Goal: Information Seeking & Learning: Learn about a topic

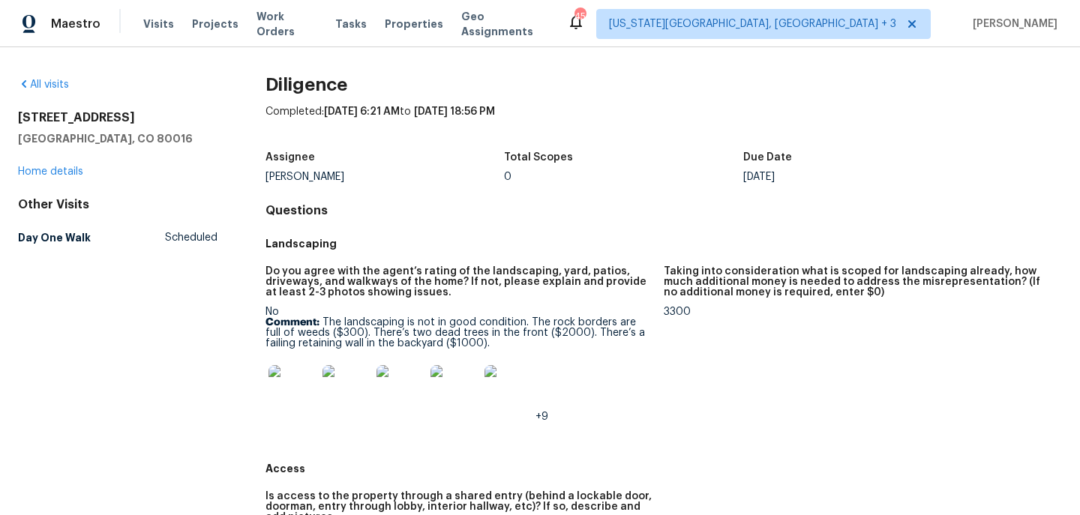
click at [313, 396] on img at bounding box center [292, 389] width 48 height 48
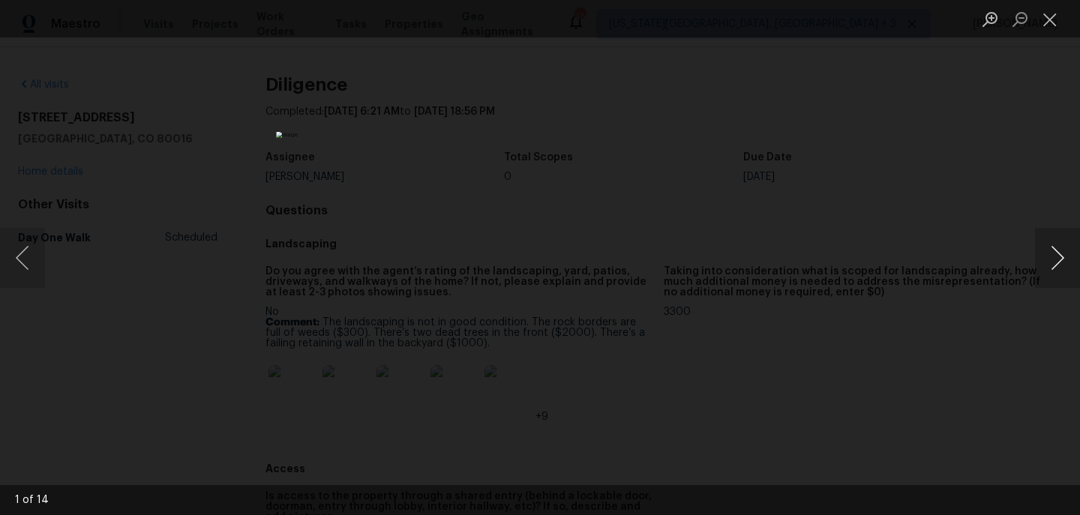
click at [1047, 258] on button "Next image" at bounding box center [1057, 258] width 45 height 60
click at [1048, 258] on button "Next image" at bounding box center [1057, 258] width 45 height 60
click at [1048, 257] on button "Next image" at bounding box center [1057, 258] width 45 height 60
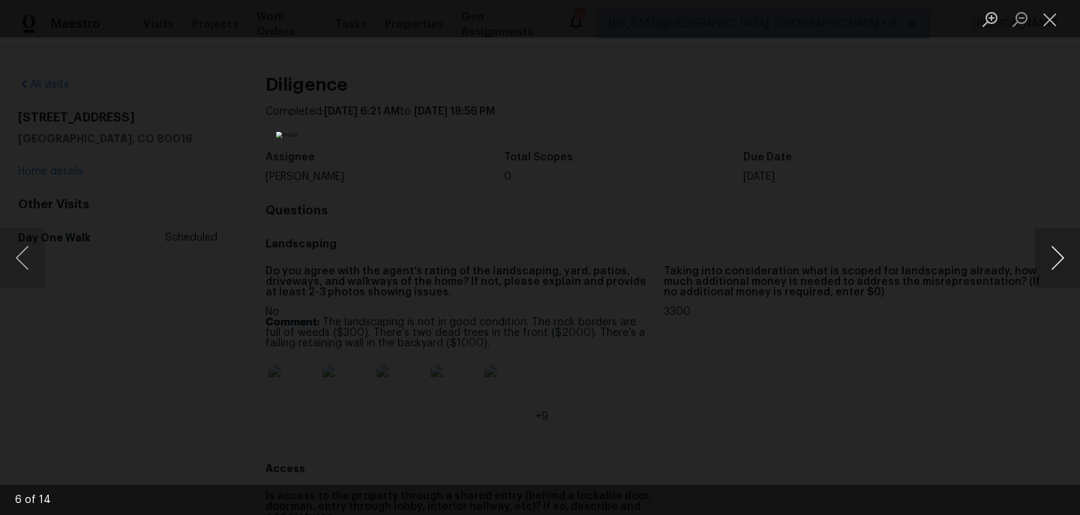
click at [1048, 257] on button "Next image" at bounding box center [1057, 258] width 45 height 60
click at [986, 24] on button "Zoom in" at bounding box center [990, 19] width 30 height 26
click at [1051, 18] on button "Close lightbox" at bounding box center [1050, 19] width 30 height 26
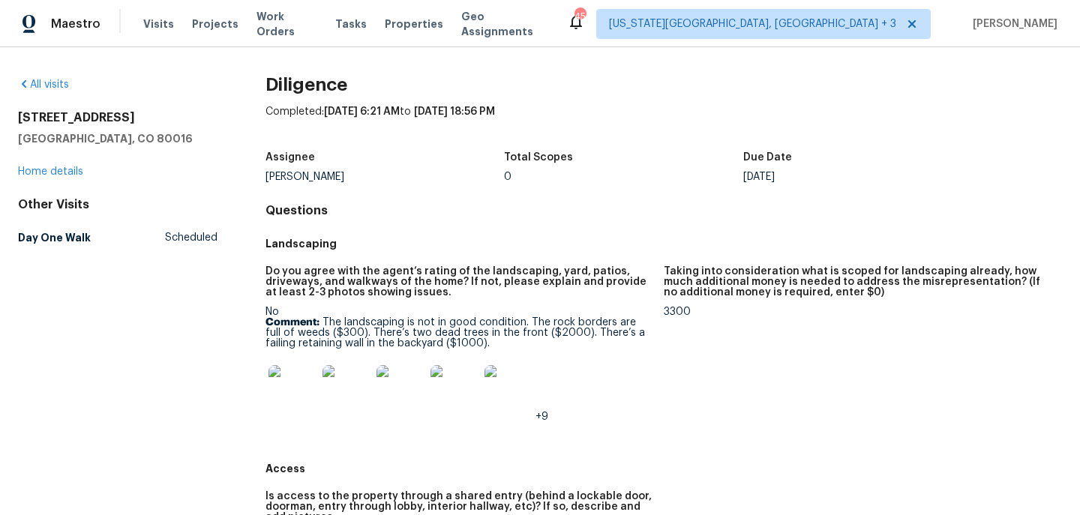
click at [25, 110] on h2 "[STREET_ADDRESS]" at bounding box center [117, 117] width 199 height 15
drag, startPoint x: 20, startPoint y: 115, endPoint x: 216, endPoint y: 125, distance: 196.0
click at [217, 126] on div "[STREET_ADDRESS]" at bounding box center [117, 128] width 199 height 36
copy h2 "[STREET_ADDRESS]"
click at [660, 293] on figure "Do you agree with the agent’s rating of the landscaping, yard, patios, driveway…" at bounding box center [464, 356] width 398 height 180
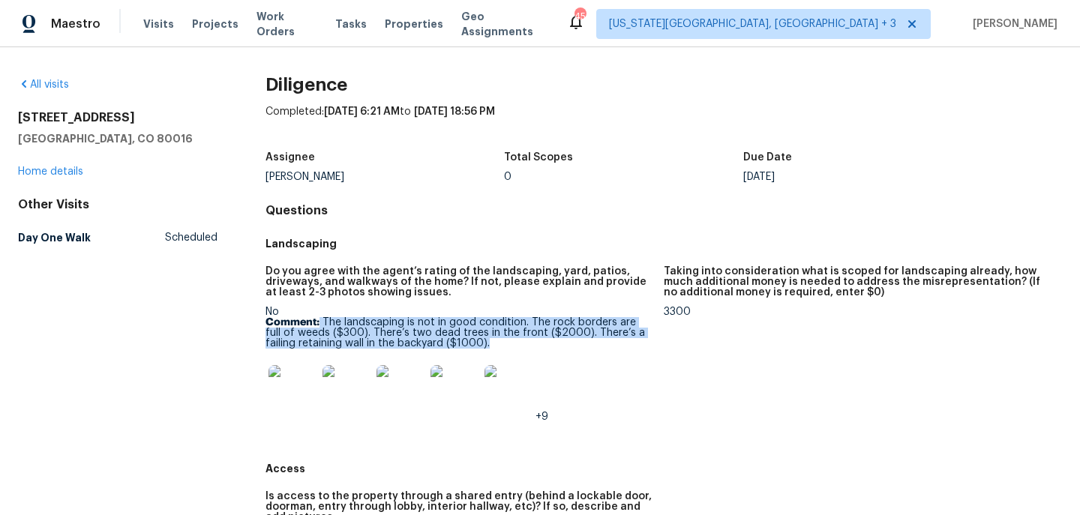
drag, startPoint x: 320, startPoint y: 318, endPoint x: 470, endPoint y: 343, distance: 152.0
click at [471, 343] on p "Comment: The landscaping is not in good condition. The rock borders are full of…" at bounding box center [458, 332] width 386 height 31
copy p "The landscaping is not in good condition. The rock borders are full of weeds ($…"
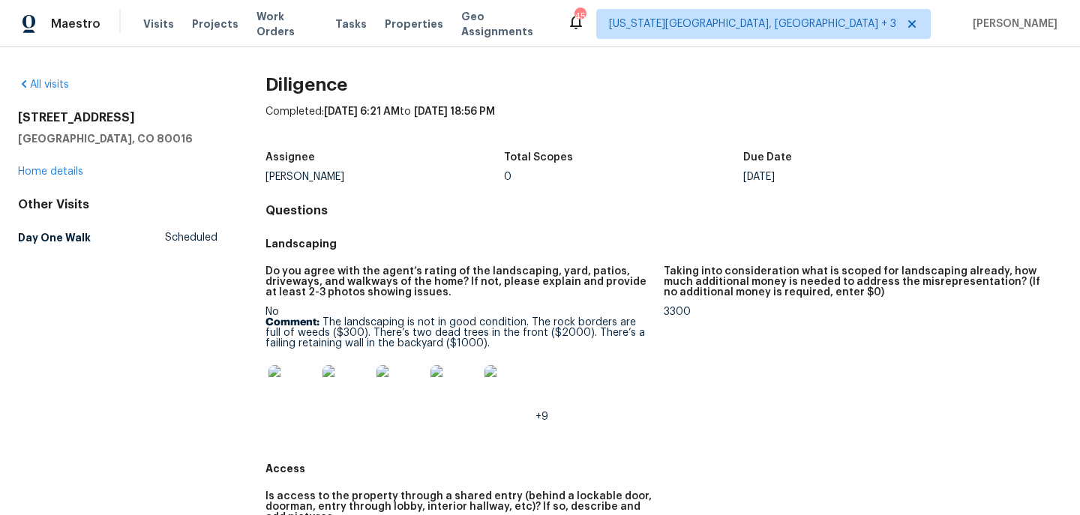
click at [650, 360] on div "+9" at bounding box center [458, 389] width 386 height 66
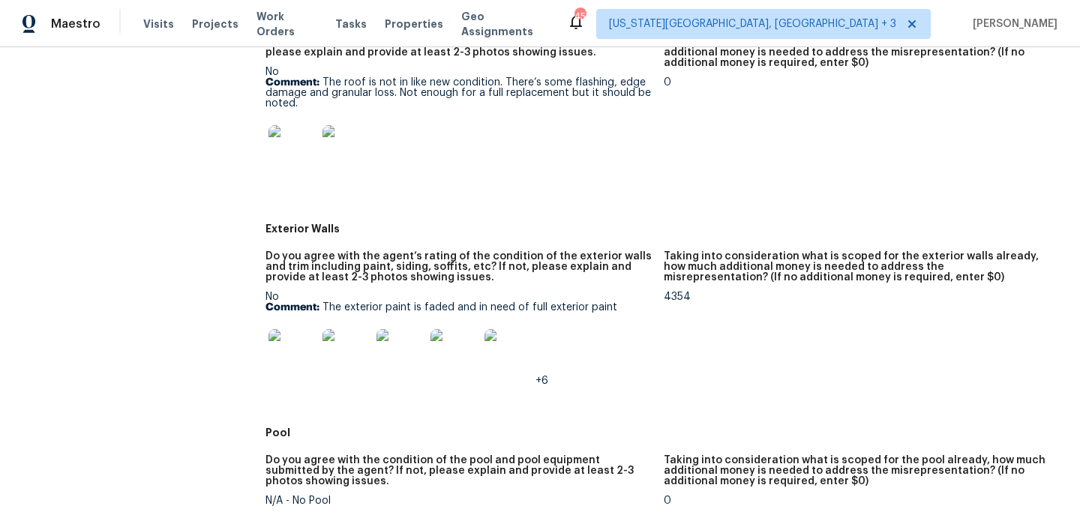
scroll to position [774, 0]
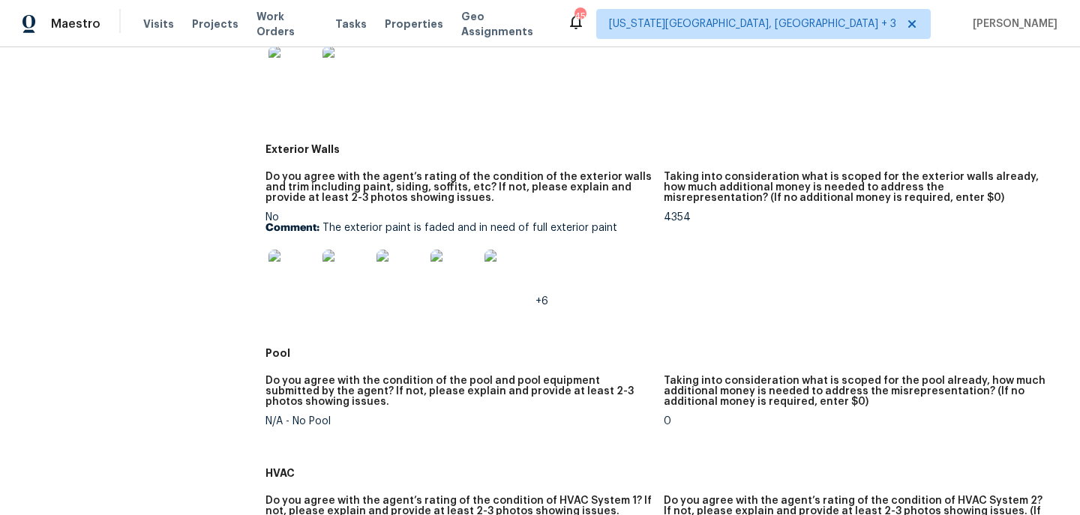
click at [295, 286] on img at bounding box center [292, 274] width 48 height 48
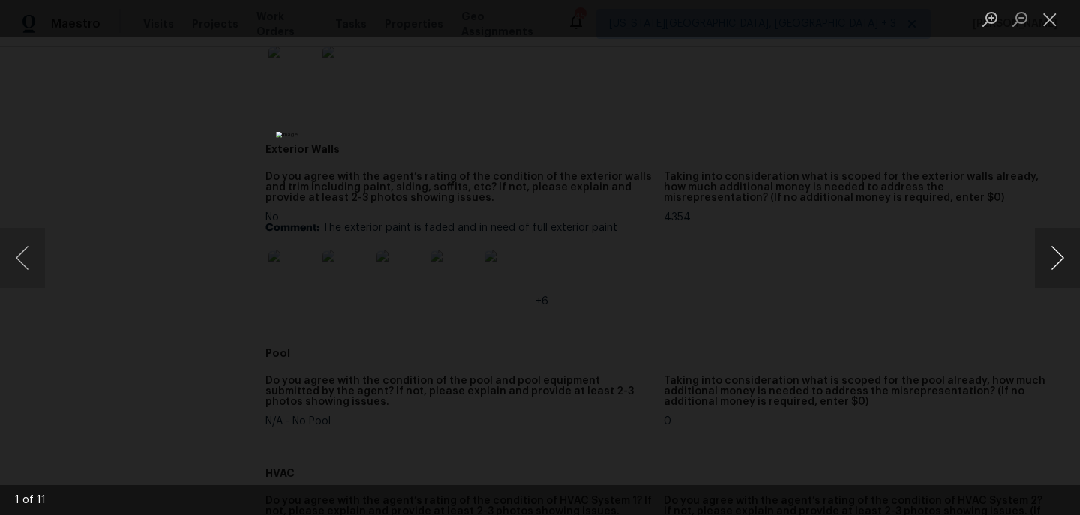
click at [1056, 260] on button "Next image" at bounding box center [1057, 258] width 45 height 60
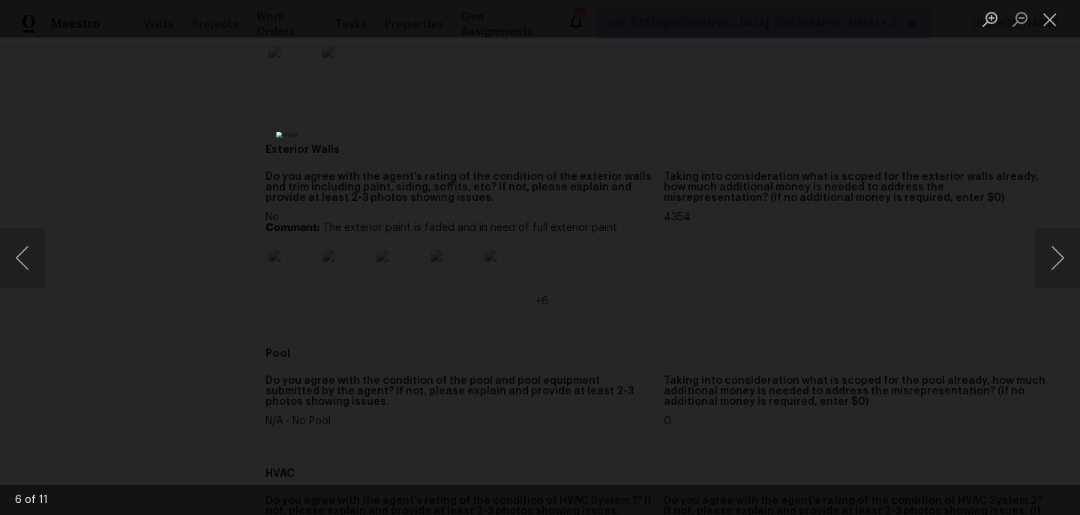
click at [967, 297] on div "Lightbox" at bounding box center [540, 257] width 1080 height 515
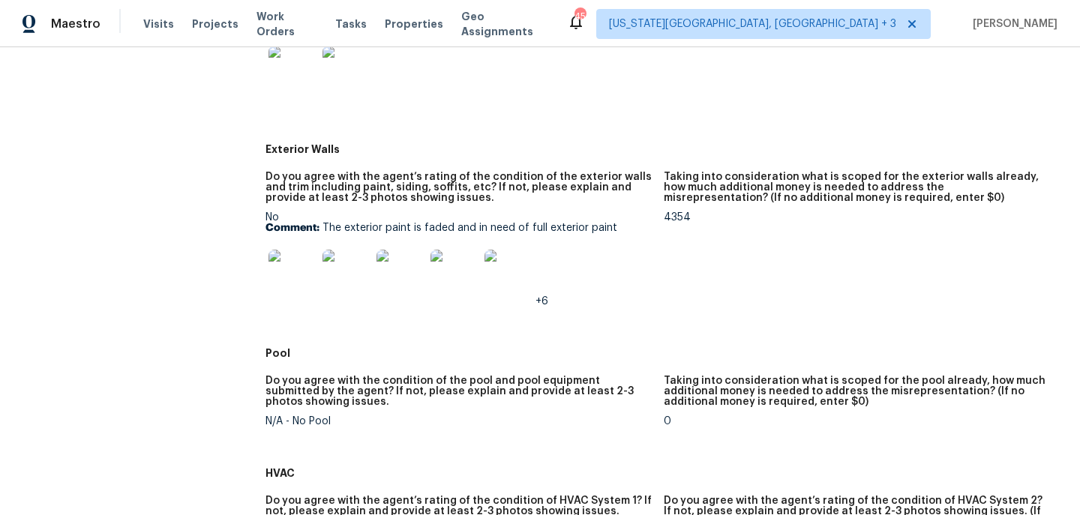
click at [638, 365] on div "Pool" at bounding box center [663, 353] width 796 height 27
drag, startPoint x: 322, startPoint y: 229, endPoint x: 625, endPoint y: 228, distance: 303.0
click at [625, 228] on p "Comment: The exterior paint is faded and in need of full exterior paint" at bounding box center [458, 228] width 386 height 10
copy p "The exterior paint is faded and in need of full exterior paint"
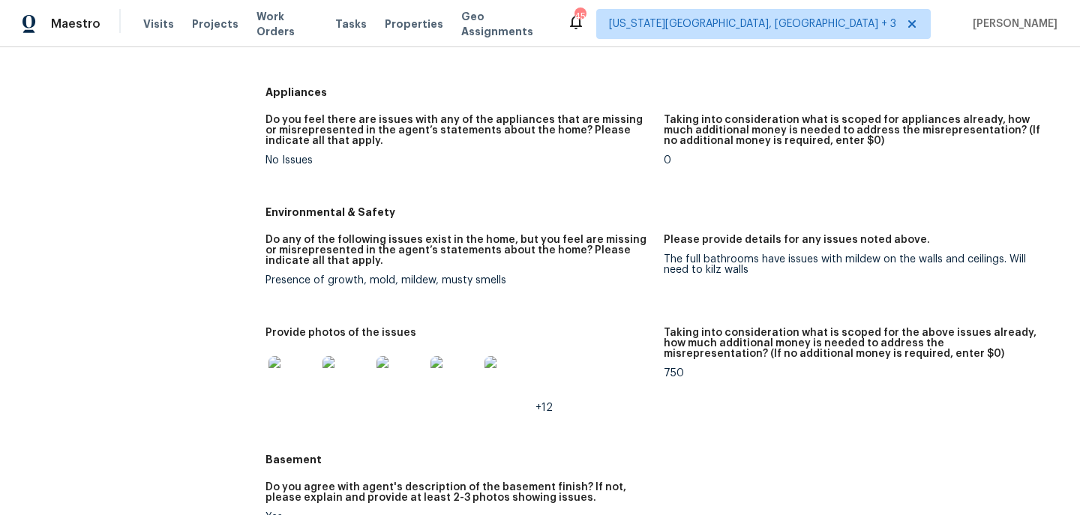
scroll to position [1609, 0]
click at [292, 406] on div at bounding box center [292, 379] width 54 height 66
click at [289, 391] on img at bounding box center [292, 379] width 48 height 48
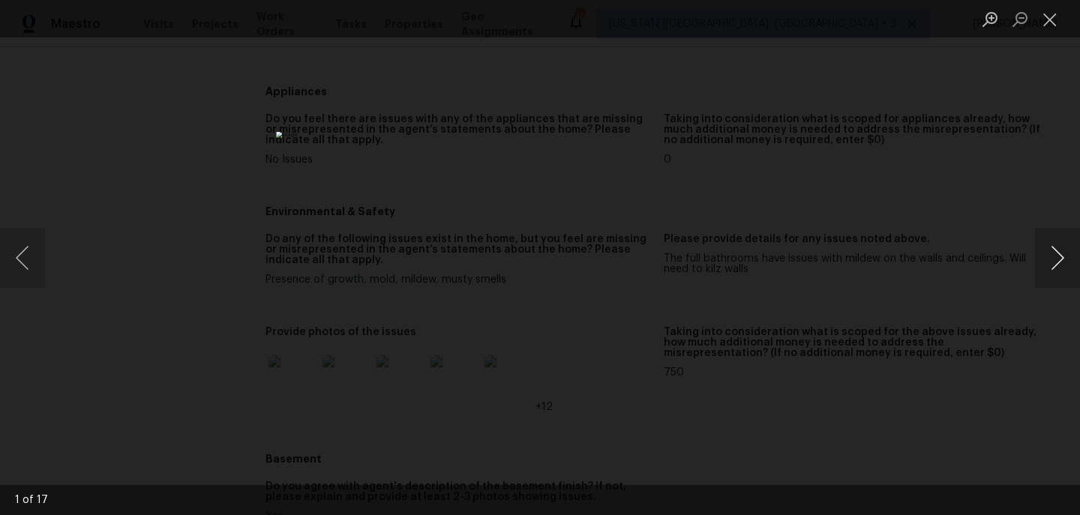
click at [1063, 258] on button "Next image" at bounding box center [1057, 258] width 45 height 60
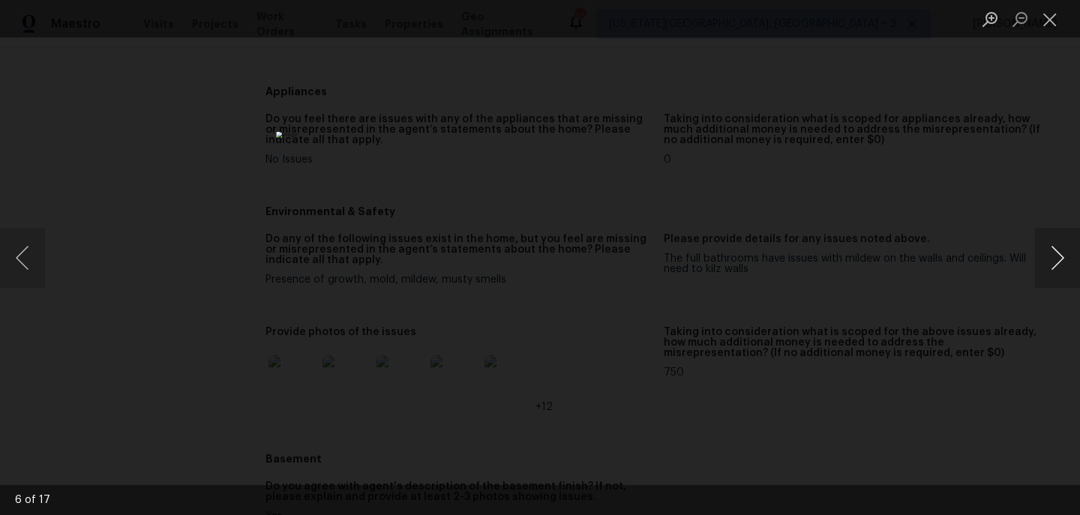
click at [1063, 258] on button "Next image" at bounding box center [1057, 258] width 45 height 60
click at [1064, 260] on button "Next image" at bounding box center [1057, 258] width 45 height 60
click at [973, 314] on div "Lightbox" at bounding box center [540, 257] width 1080 height 515
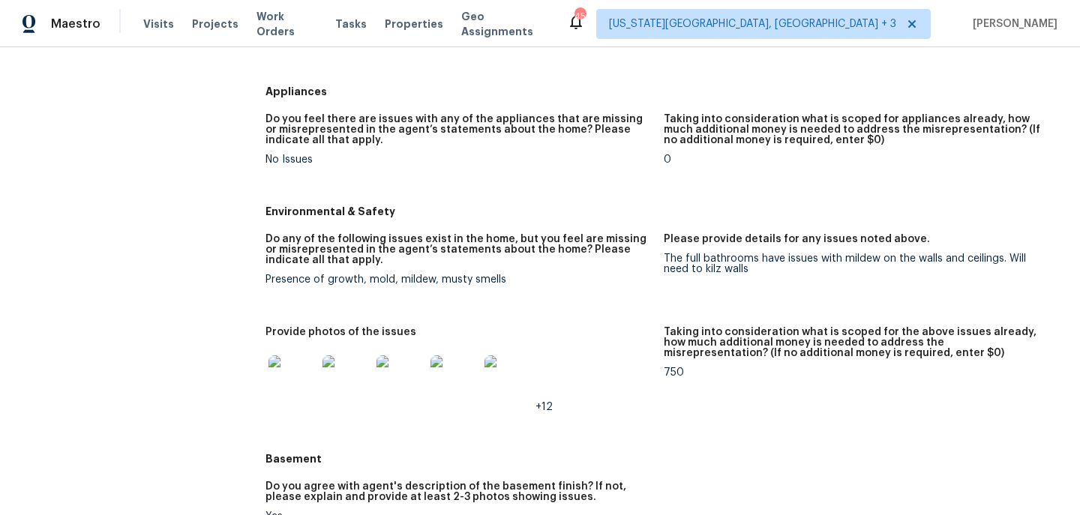
click at [305, 394] on img at bounding box center [292, 379] width 48 height 48
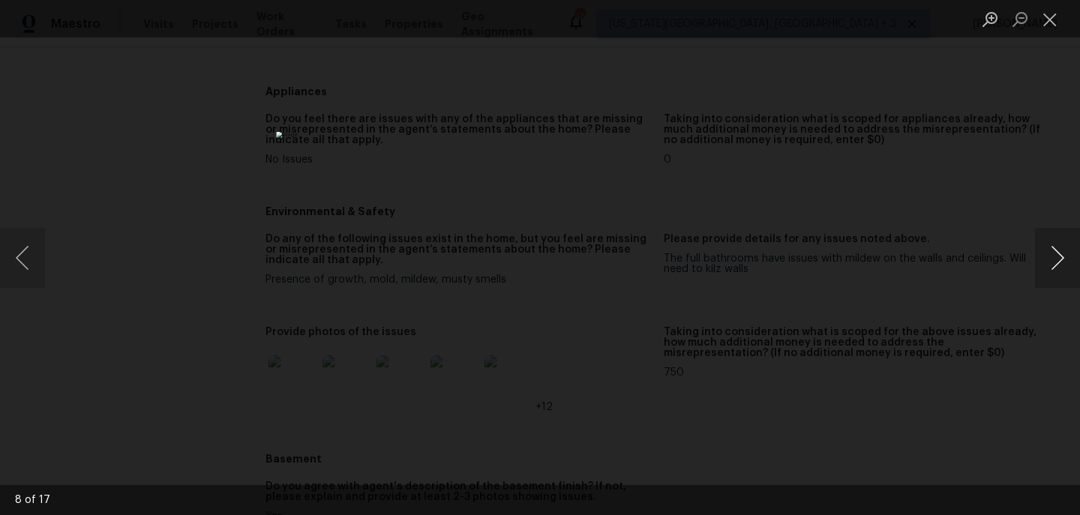
click at [1052, 263] on button "Next image" at bounding box center [1057, 258] width 45 height 60
click at [1052, 262] on button "Next image" at bounding box center [1057, 258] width 45 height 60
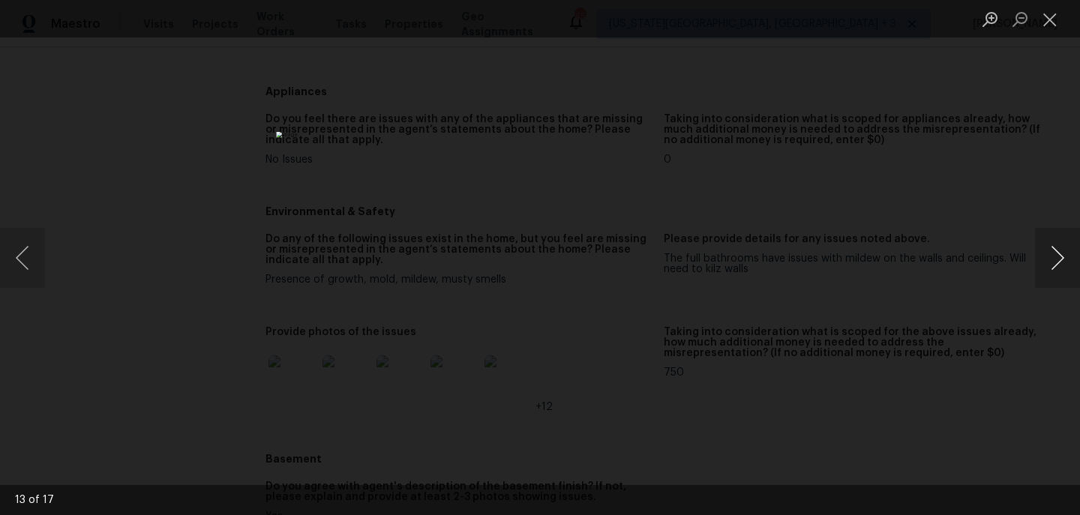
click at [1052, 262] on button "Next image" at bounding box center [1057, 258] width 45 height 60
click at [952, 337] on div "Lightbox" at bounding box center [540, 257] width 1080 height 515
click at [899, 322] on div "Lightbox" at bounding box center [540, 257] width 1080 height 515
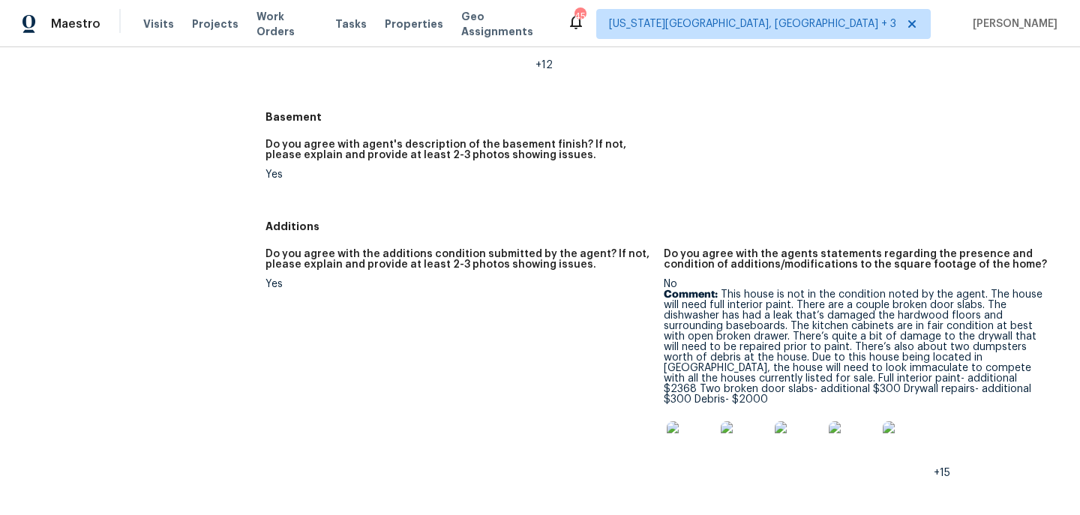
scroll to position [1954, 0]
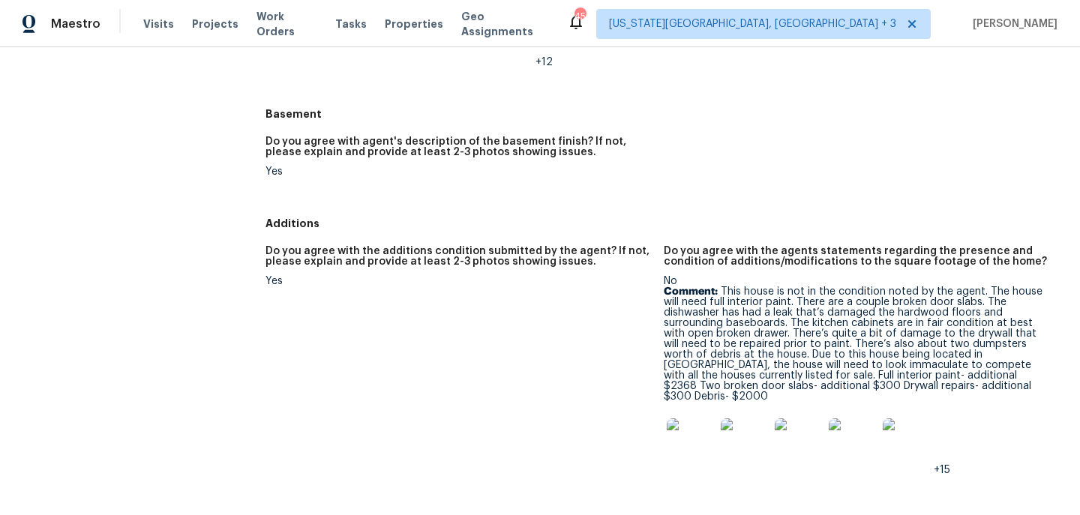
click at [695, 454] on img at bounding box center [691, 442] width 48 height 48
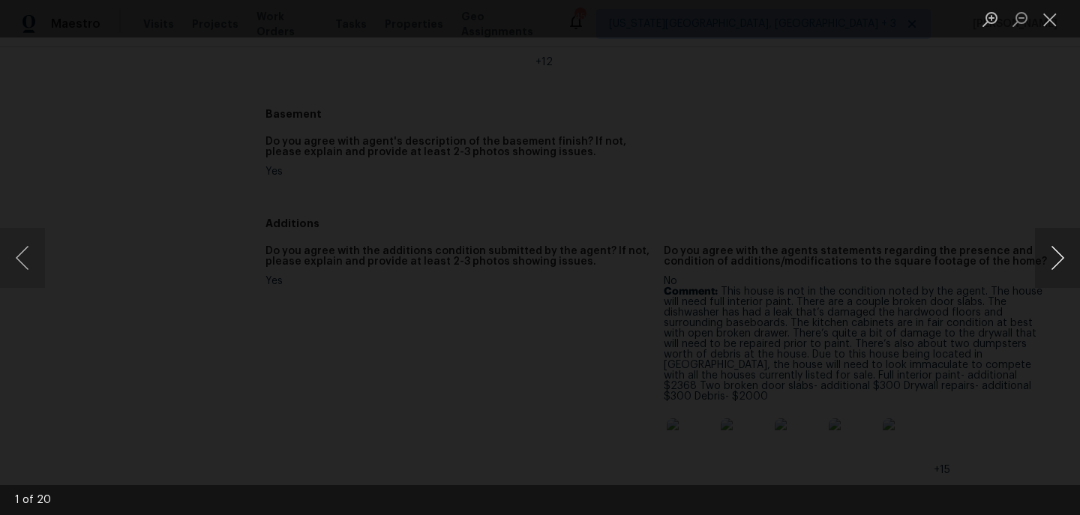
click at [1066, 262] on button "Next image" at bounding box center [1057, 258] width 45 height 60
click at [1067, 262] on button "Next image" at bounding box center [1057, 258] width 45 height 60
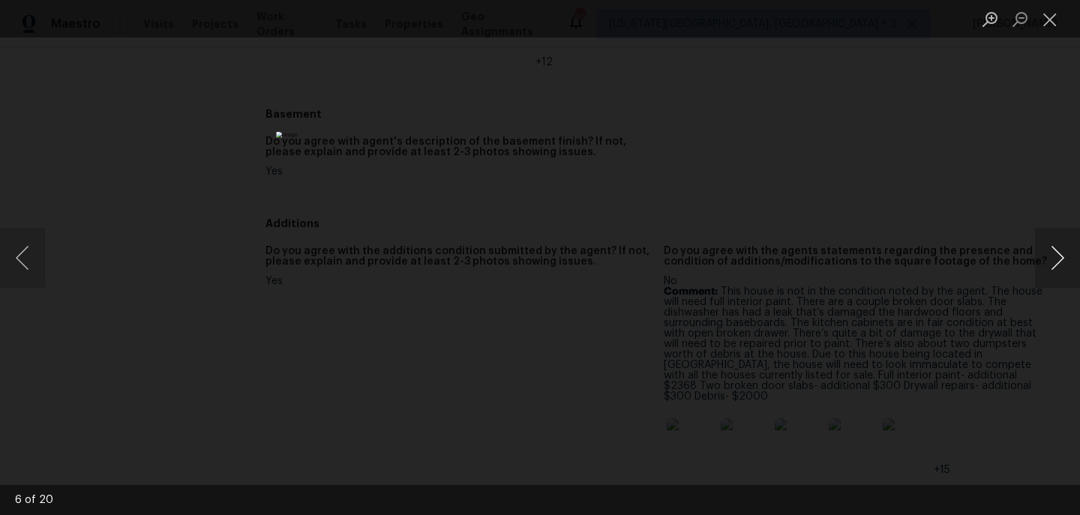
click at [1067, 262] on button "Next image" at bounding box center [1057, 258] width 45 height 60
click at [1006, 312] on div "Lightbox" at bounding box center [540, 257] width 1080 height 515
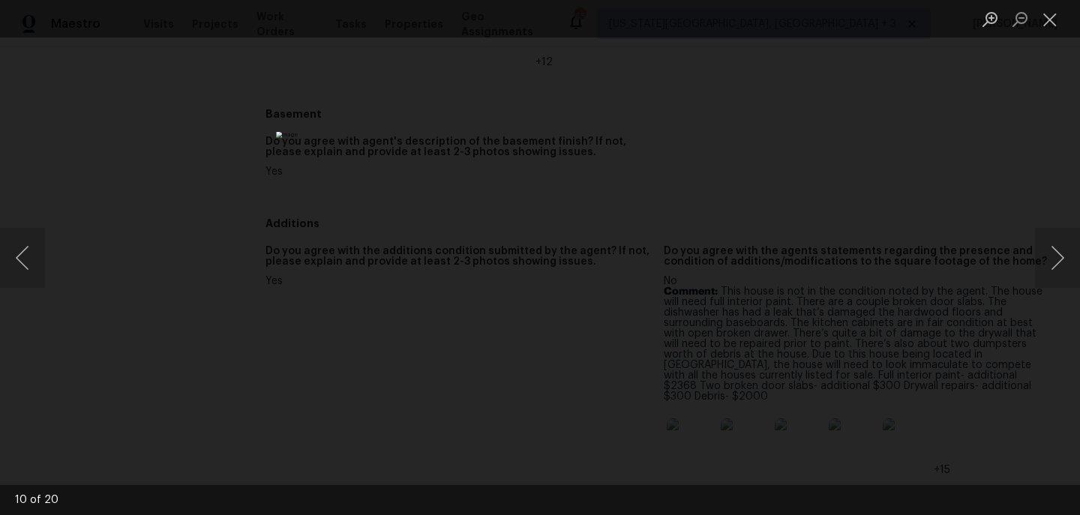
click at [898, 247] on div "Lightbox" at bounding box center [540, 257] width 1080 height 515
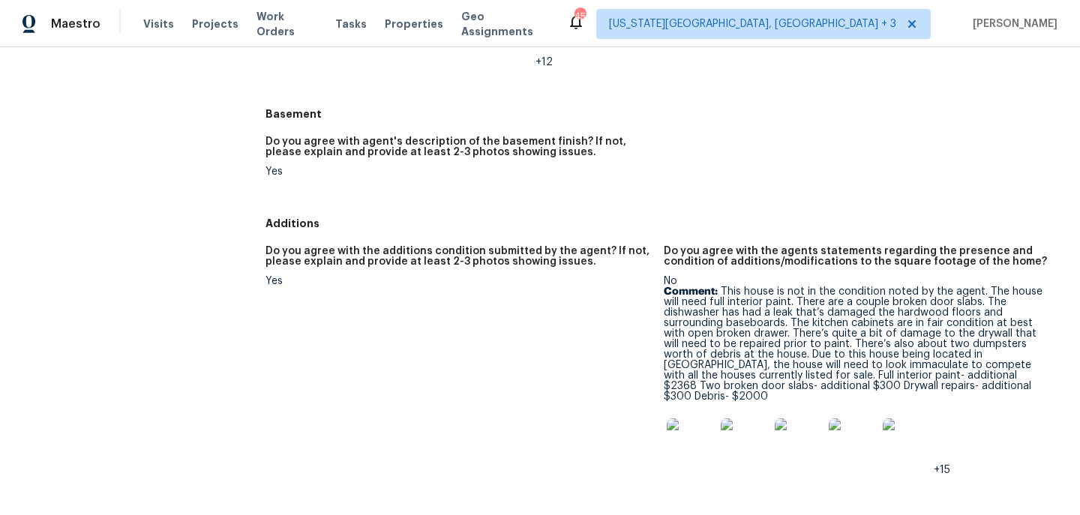
drag, startPoint x: 719, startPoint y: 295, endPoint x: 988, endPoint y: 387, distance: 283.6
click at [988, 387] on p "Comment: This house is not in the condition noted by the agent. The house will …" at bounding box center [857, 343] width 386 height 115
copy p "This house is not in the condition noted by the agent. The house will need full…"
click at [650, 223] on h5 "Additions" at bounding box center [663, 223] width 796 height 15
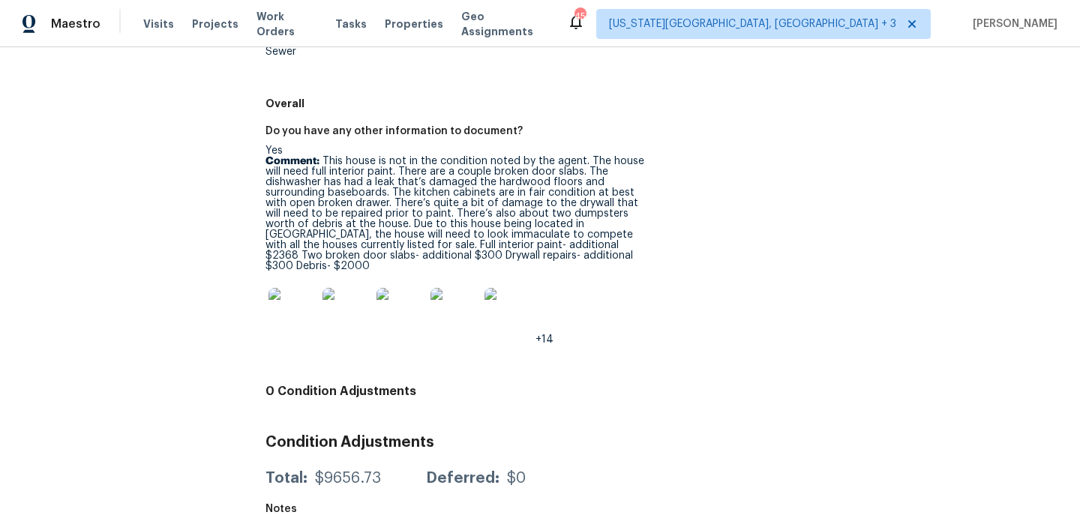
scroll to position [2676, 0]
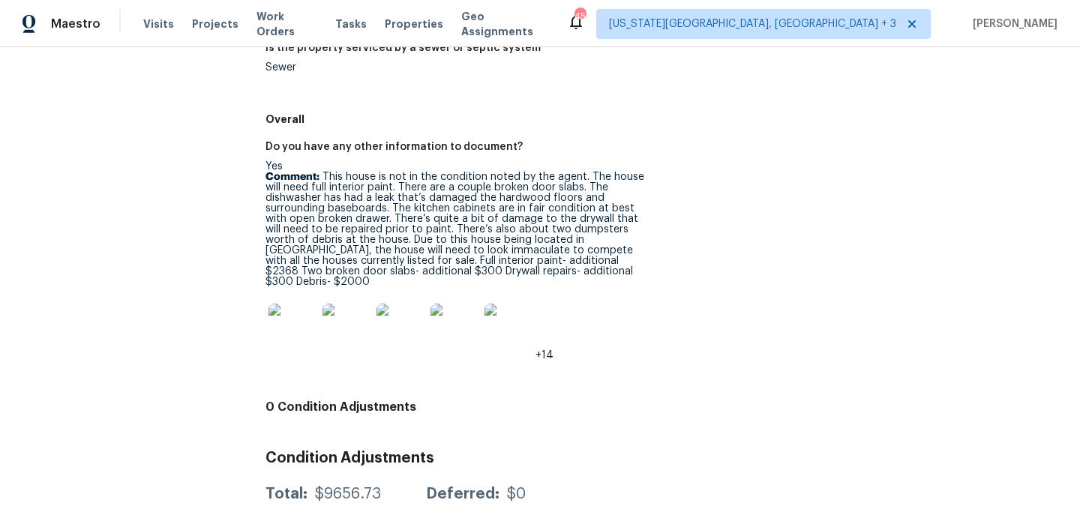
click at [304, 313] on img at bounding box center [292, 328] width 48 height 48
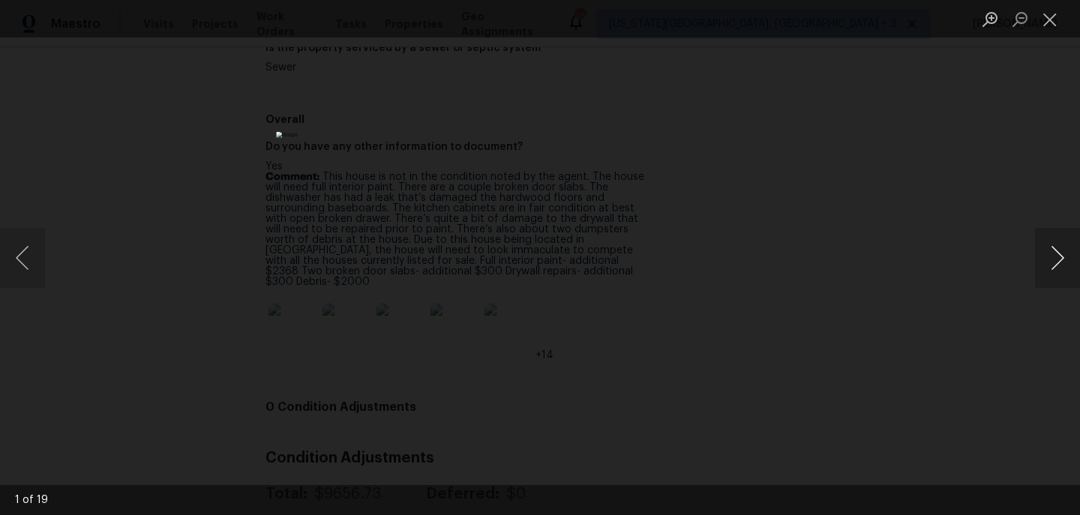
click at [1056, 253] on button "Next image" at bounding box center [1057, 258] width 45 height 60
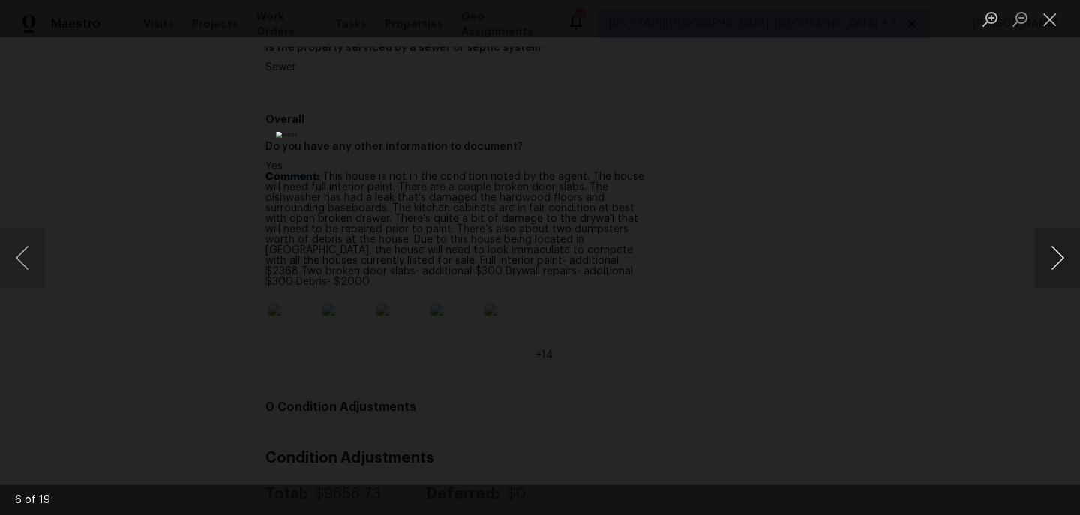
click at [1056, 253] on button "Next image" at bounding box center [1057, 258] width 45 height 60
click at [1057, 254] on button "Next image" at bounding box center [1057, 258] width 45 height 60
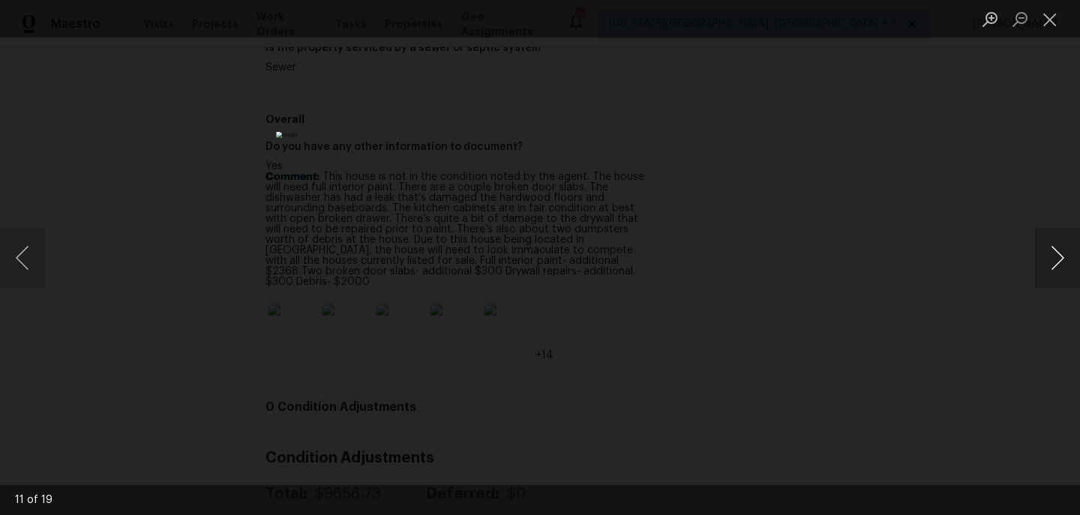
click at [1057, 254] on button "Next image" at bounding box center [1057, 258] width 45 height 60
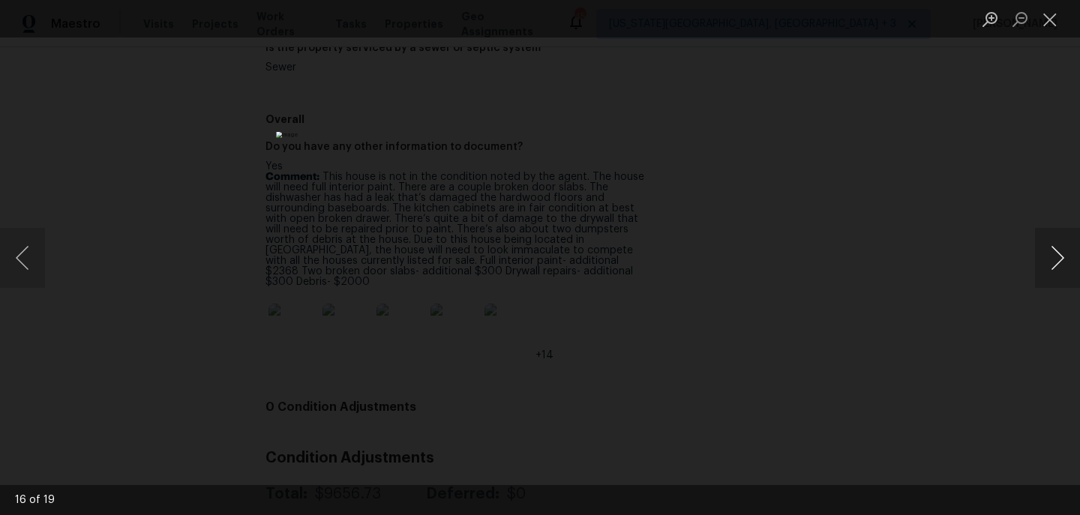
click at [1057, 254] on button "Next image" at bounding box center [1057, 258] width 45 height 60
click at [1058, 256] on button "Next image" at bounding box center [1057, 258] width 45 height 60
click at [1059, 256] on button "Next image" at bounding box center [1057, 258] width 45 height 60
click at [1059, 255] on button "Next image" at bounding box center [1057, 258] width 45 height 60
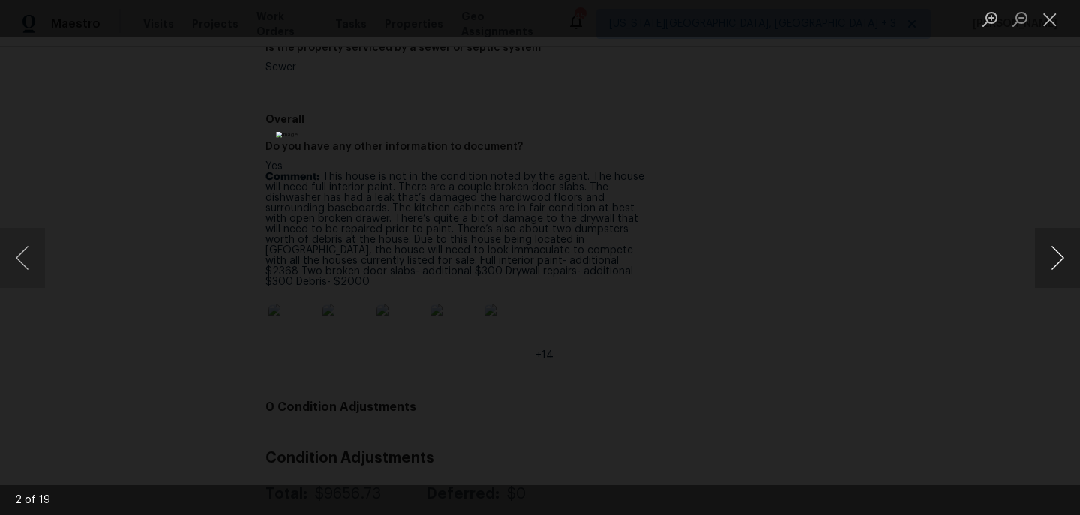
click at [1061, 279] on button "Next image" at bounding box center [1057, 258] width 45 height 60
click at [1061, 277] on button "Next image" at bounding box center [1057, 258] width 45 height 60
click at [1061, 280] on button "Next image" at bounding box center [1057, 258] width 45 height 60
click at [1022, 298] on div "Lightbox" at bounding box center [540, 257] width 1080 height 515
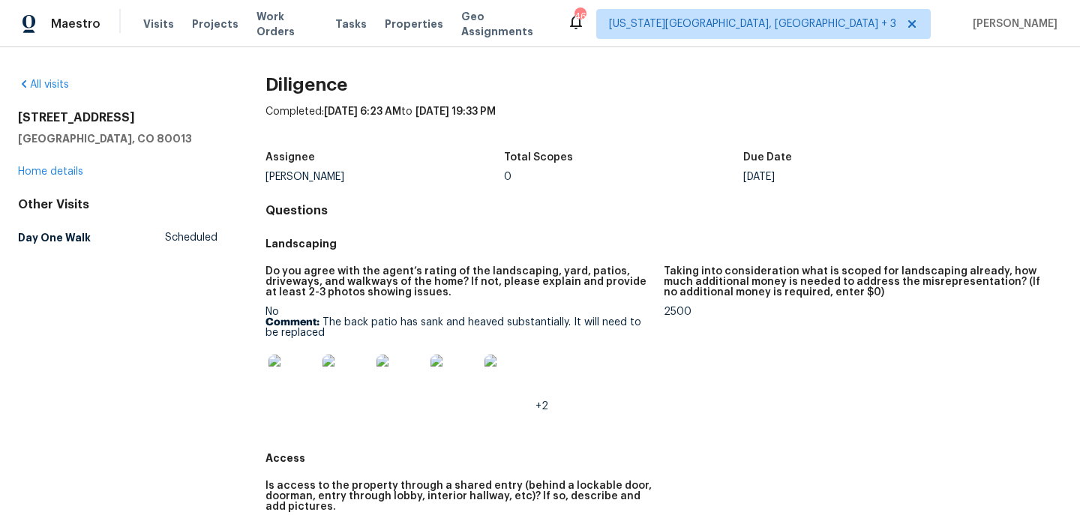
click at [444, 277] on h5 "Do you agree with the agent’s rating of the landscaping, yard, patios, driveway…" at bounding box center [458, 281] width 386 height 31
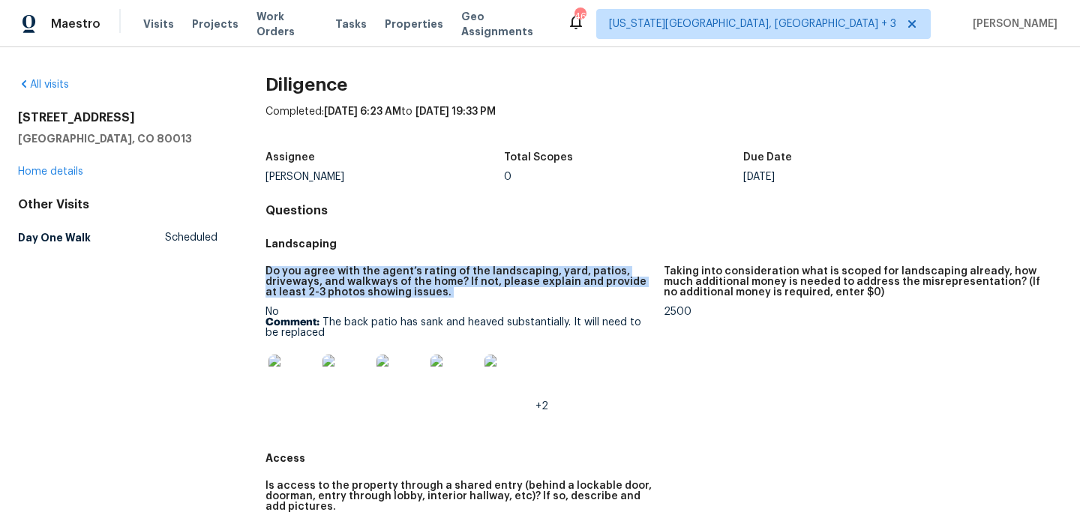
click at [444, 277] on h5 "Do you agree with the agent’s rating of the landscaping, yard, patios, driveway…" at bounding box center [458, 281] width 386 height 31
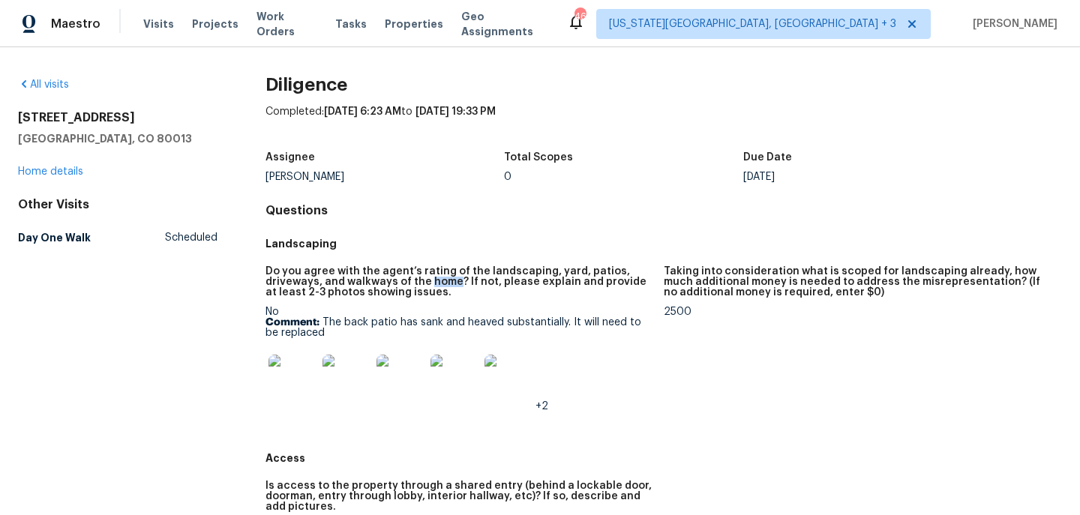
click at [444, 277] on h5 "Do you agree with the agent’s rating of the landscaping, yard, patios, driveway…" at bounding box center [458, 281] width 386 height 31
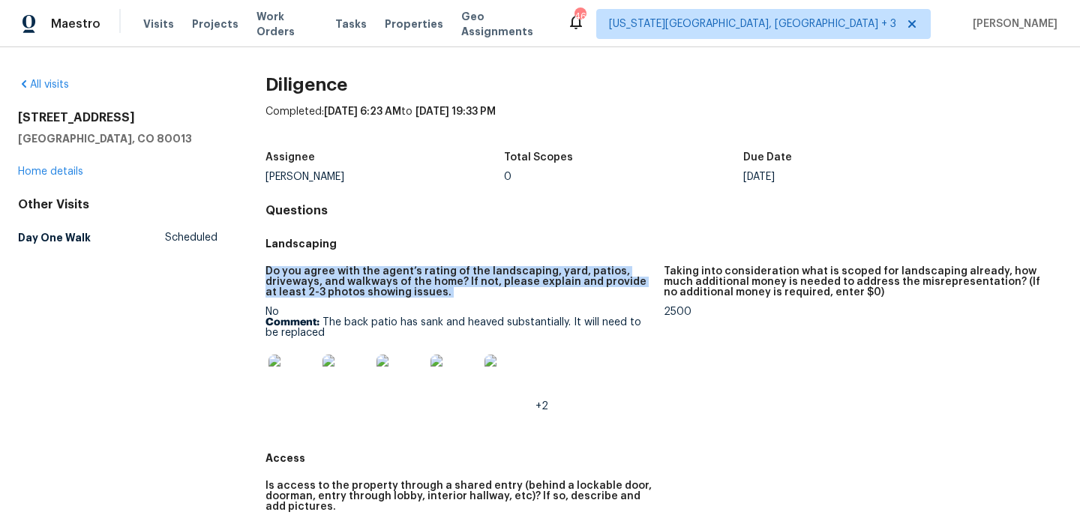
click at [444, 277] on h5 "Do you agree with the agent’s rating of the landscaping, yard, patios, driveway…" at bounding box center [458, 281] width 386 height 31
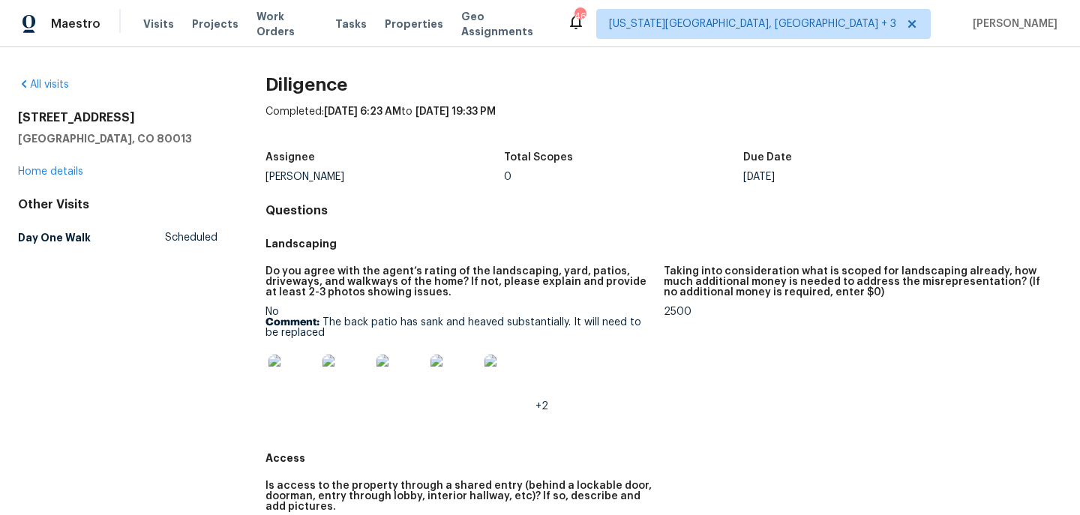
click at [479, 316] on div "No Comment: The back patio has sank and heaved substantially. It will need to b…" at bounding box center [458, 359] width 386 height 105
click at [476, 322] on p "Comment: The back patio has sank and heaved substantially. It will need to be r…" at bounding box center [458, 327] width 386 height 21
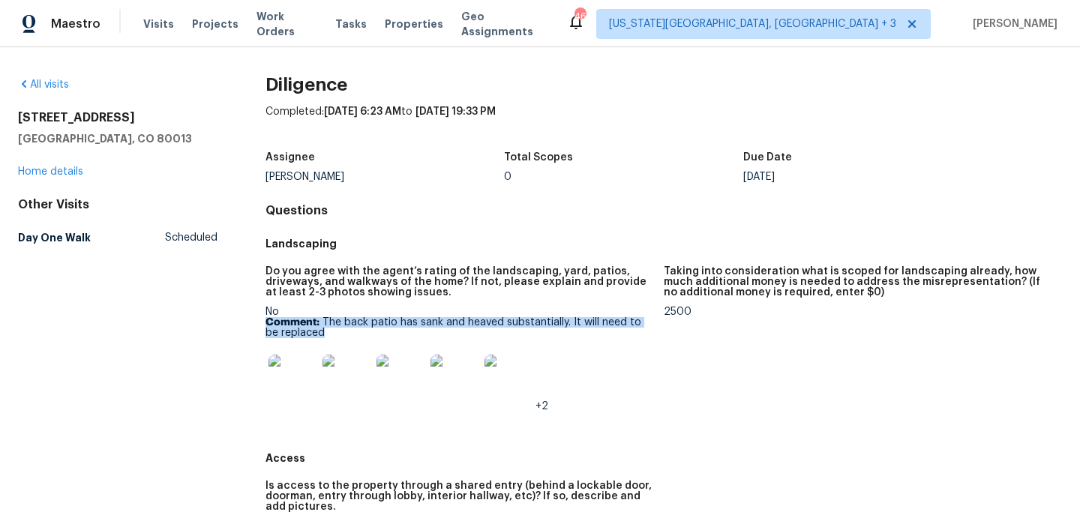
click at [476, 322] on p "Comment: The back patio has sank and heaved substantially. It will need to be r…" at bounding box center [458, 327] width 386 height 21
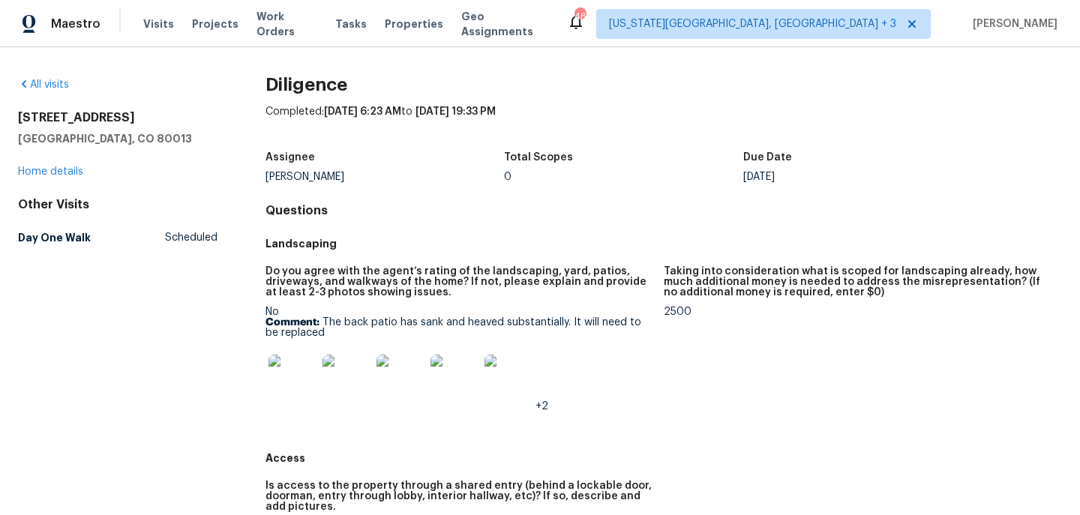
click at [476, 322] on p "Comment: The back patio has sank and heaved substantially. It will need to be r…" at bounding box center [458, 327] width 386 height 21
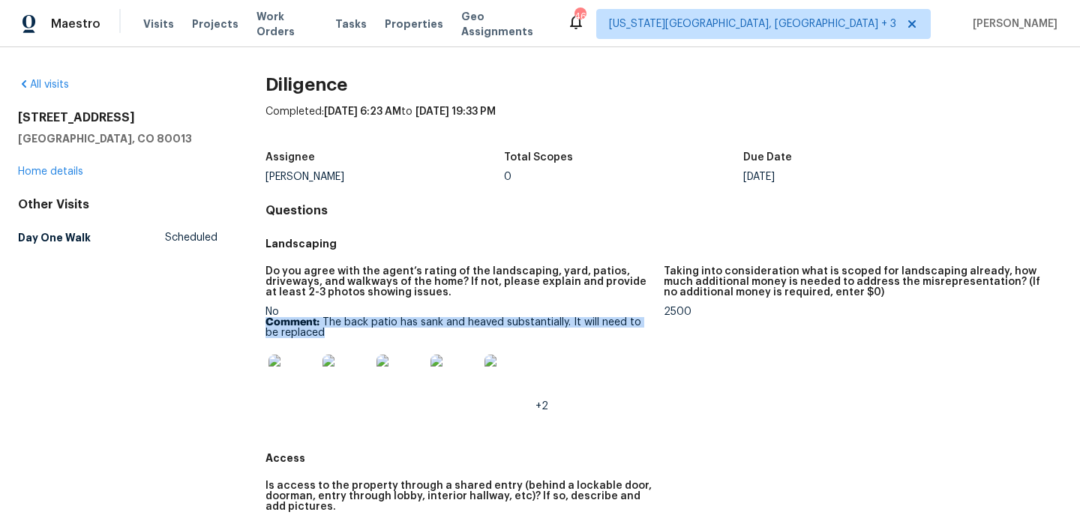
click at [476, 322] on p "Comment: The back patio has sank and heaved substantially. It will need to be r…" at bounding box center [458, 327] width 386 height 21
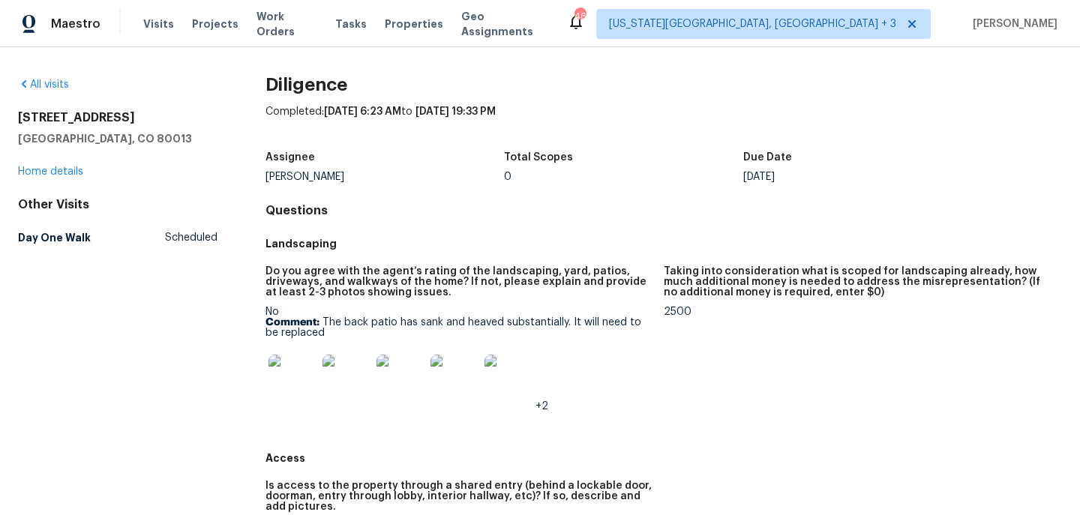
click at [684, 303] on div "Taking into consideration what is scoped for landscaping already, how much addi…" at bounding box center [857, 286] width 386 height 40
click at [684, 308] on div "2500" at bounding box center [857, 312] width 386 height 10
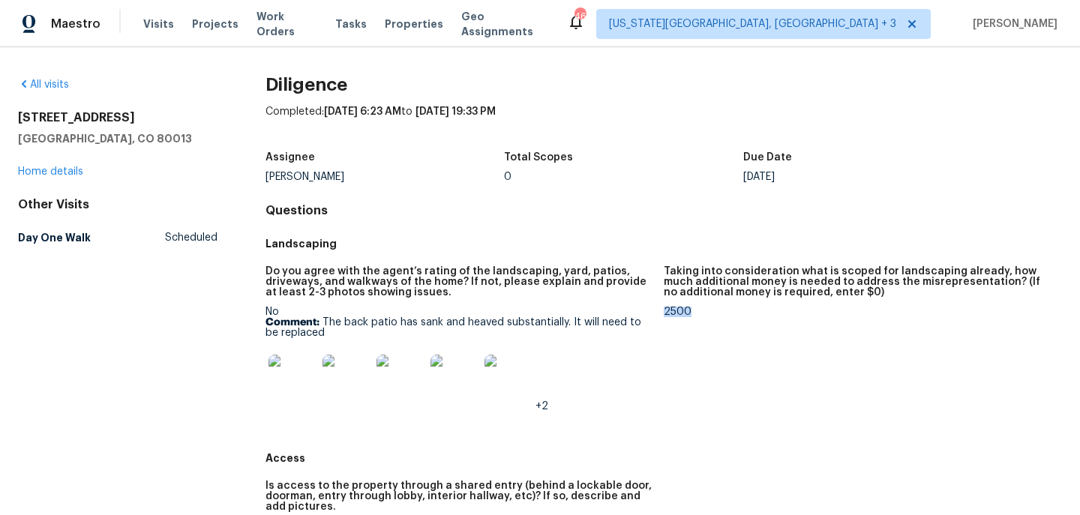
click at [684, 308] on div "2500" at bounding box center [857, 312] width 386 height 10
click at [670, 309] on div "2500" at bounding box center [857, 312] width 386 height 10
click at [679, 318] on figure "Taking into consideration what is scoped for landscaping already, how much addi…" at bounding box center [863, 350] width 398 height 169
click at [640, 319] on p "Comment: The back patio has sank and heaved substantially. It will need to be r…" at bounding box center [458, 327] width 386 height 21
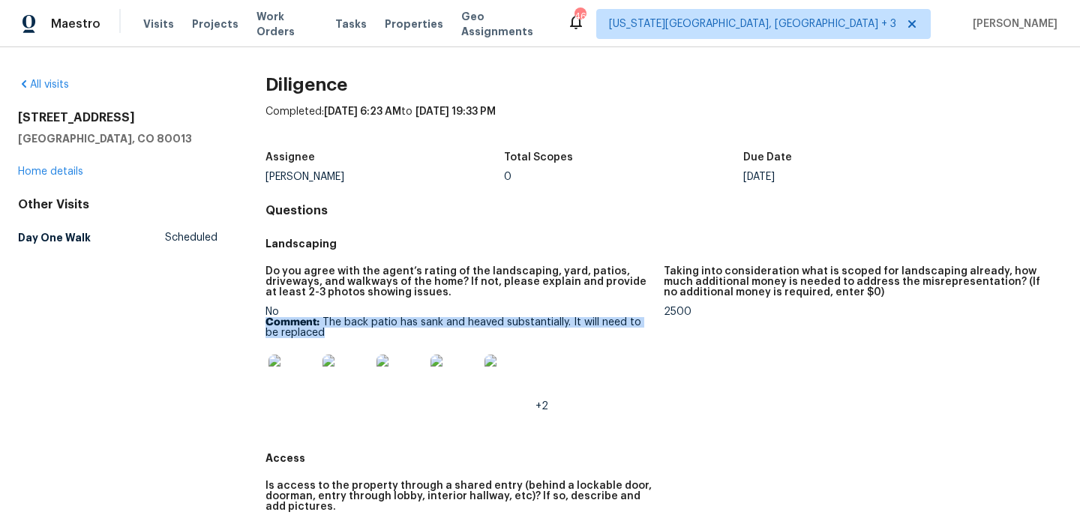
click at [640, 319] on p "Comment: The back patio has sank and heaved substantially. It will need to be r…" at bounding box center [458, 327] width 386 height 21
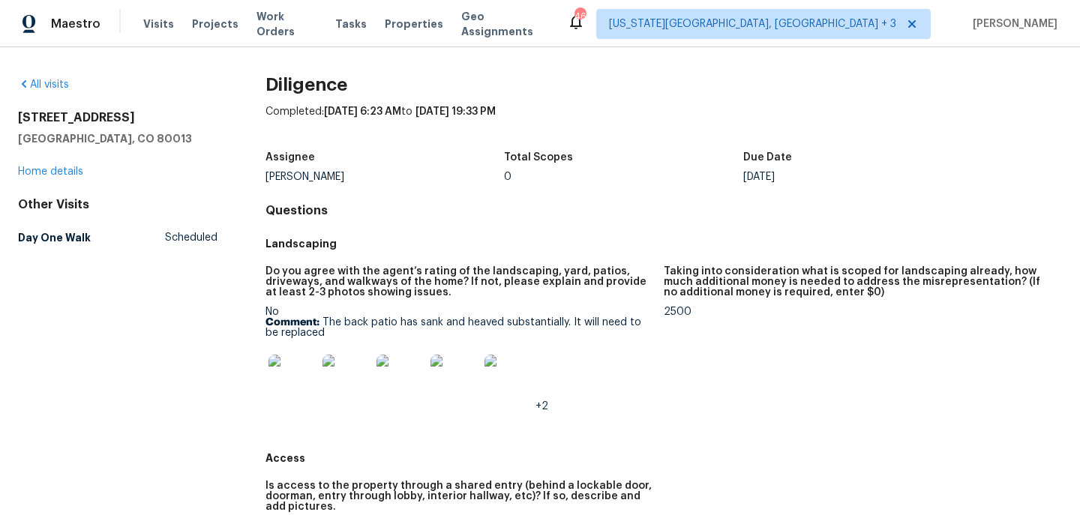
click at [672, 308] on div "2500" at bounding box center [857, 312] width 386 height 10
click at [633, 327] on p "Comment: The back patio has sank and heaved substantially. It will need to be r…" at bounding box center [458, 327] width 386 height 21
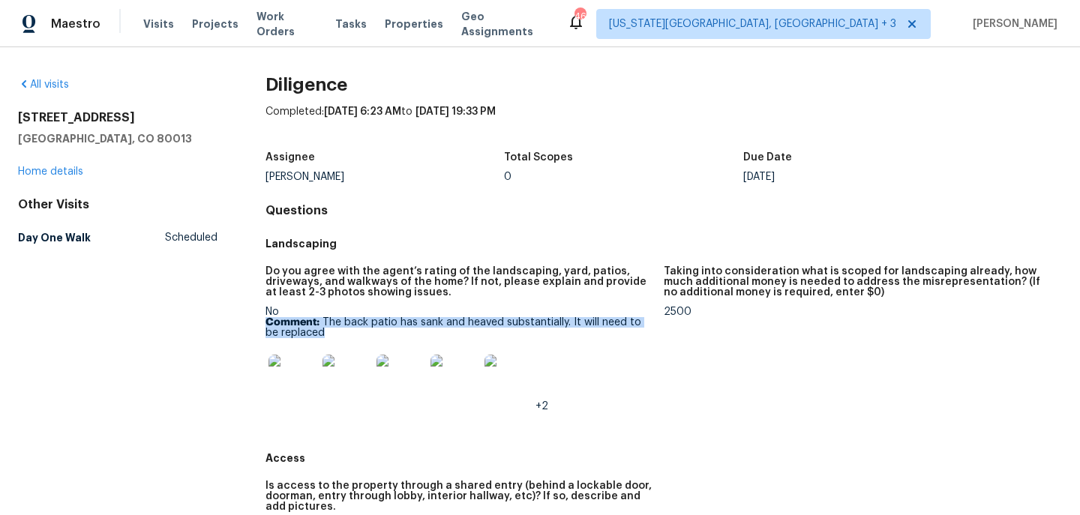
click at [633, 327] on p "Comment: The back patio has sank and heaved substantially. It will need to be r…" at bounding box center [458, 327] width 386 height 21
click at [633, 328] on p "Comment: The back patio has sank and heaved substantially. It will need to be r…" at bounding box center [458, 327] width 386 height 21
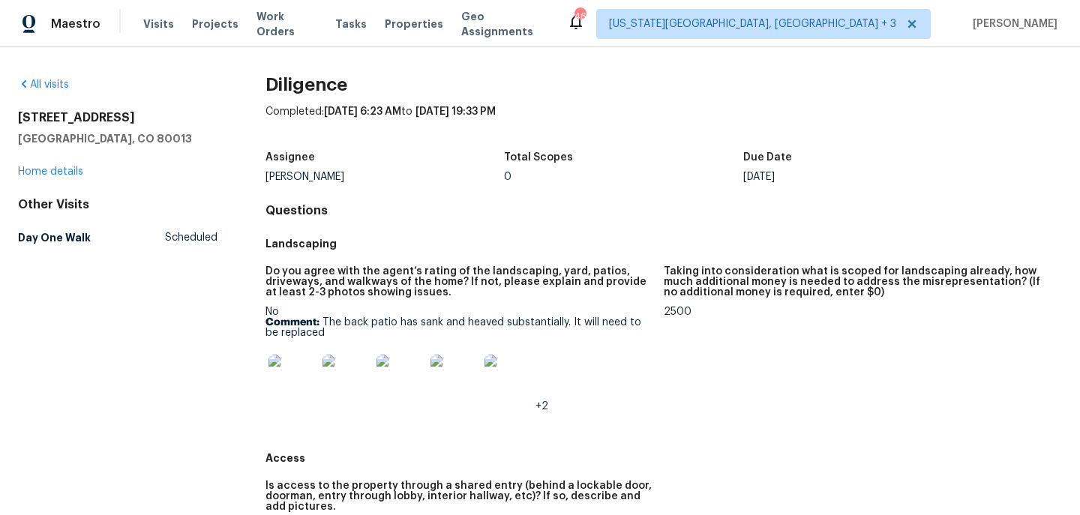
click at [685, 312] on div "2500" at bounding box center [857, 312] width 386 height 10
click at [640, 324] on p "Comment: The back patio has sank and heaved substantially. It will need to be r…" at bounding box center [458, 327] width 386 height 21
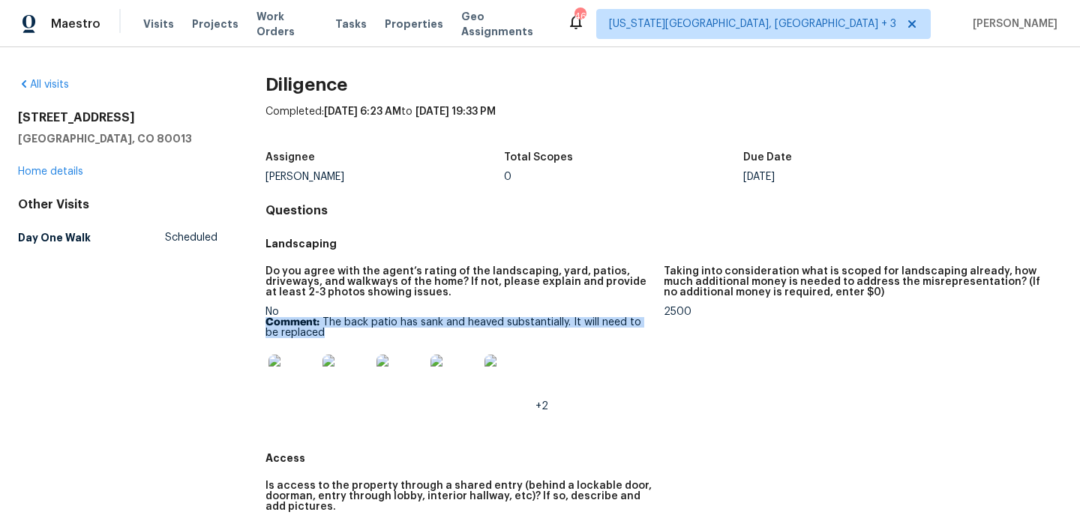
click at [640, 324] on p "Comment: The back patio has sank and heaved substantially. It will need to be r…" at bounding box center [458, 327] width 386 height 21
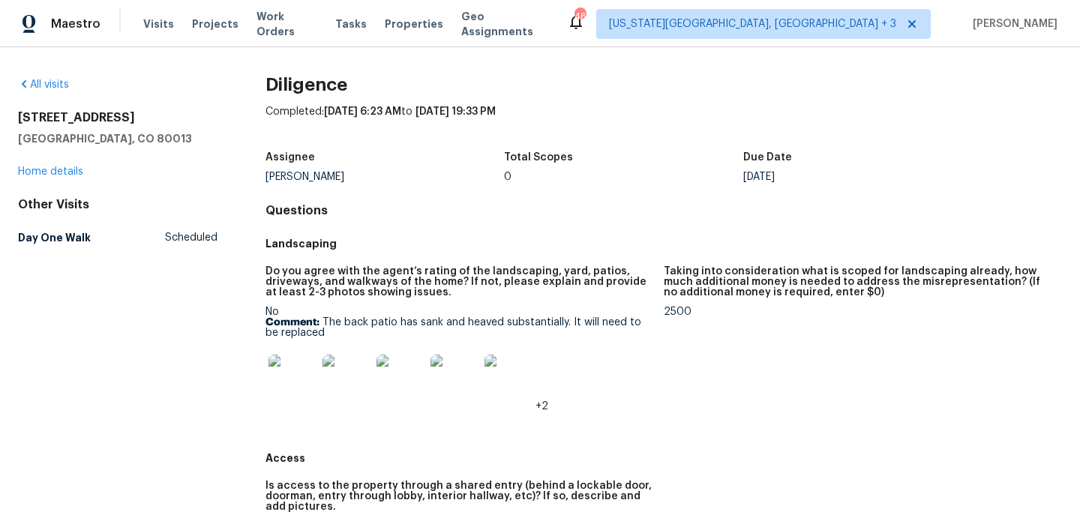
click at [682, 310] on div "2500" at bounding box center [857, 312] width 386 height 10
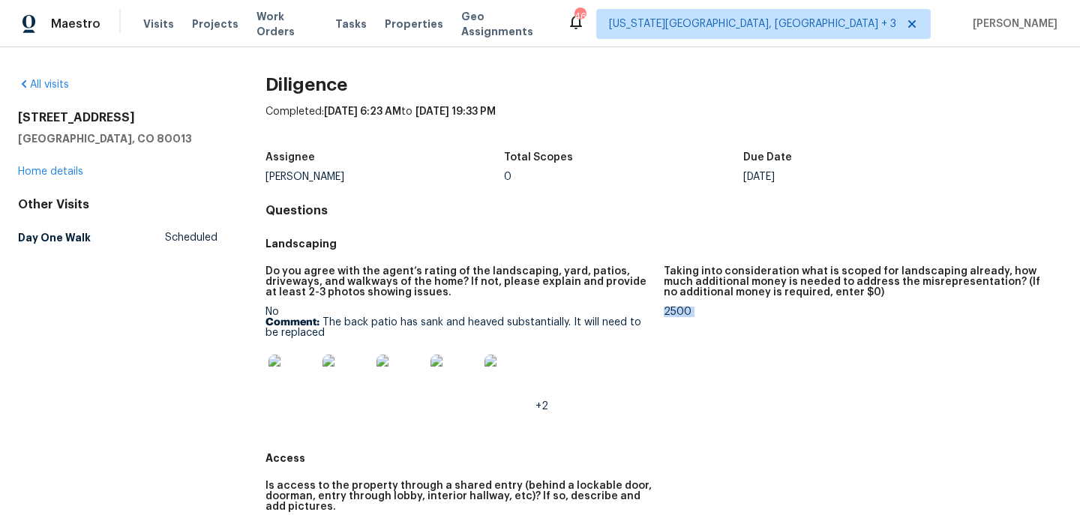
click at [682, 310] on div "2500" at bounding box center [857, 312] width 386 height 10
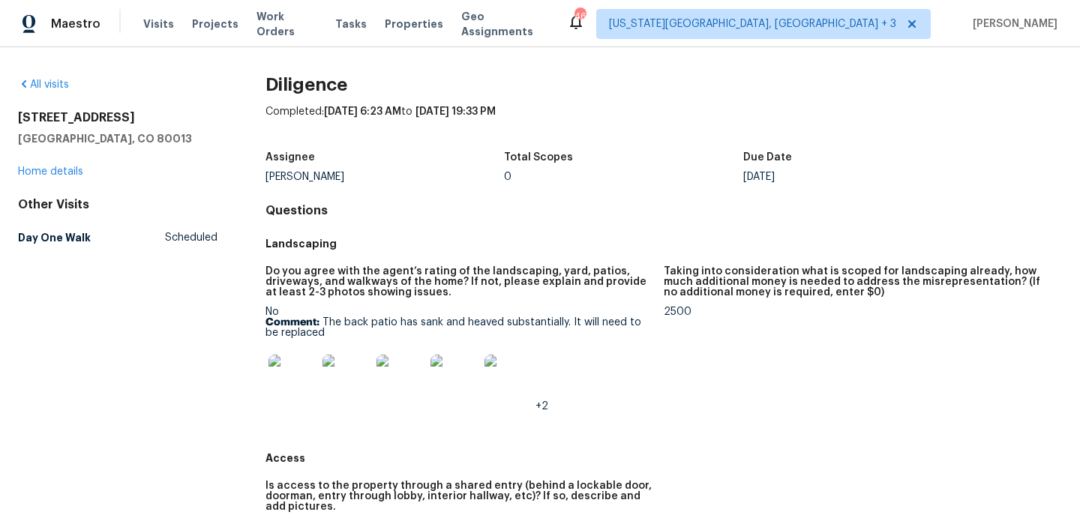
click at [615, 316] on div "No Comment: The back patio has sank and heaved substantially. It will need to b…" at bounding box center [458, 359] width 386 height 105
click at [686, 307] on div "2500" at bounding box center [857, 312] width 386 height 10
click at [570, 317] on p "Comment: The back patio has sank and heaved substantially. It will need to be r…" at bounding box center [458, 327] width 386 height 21
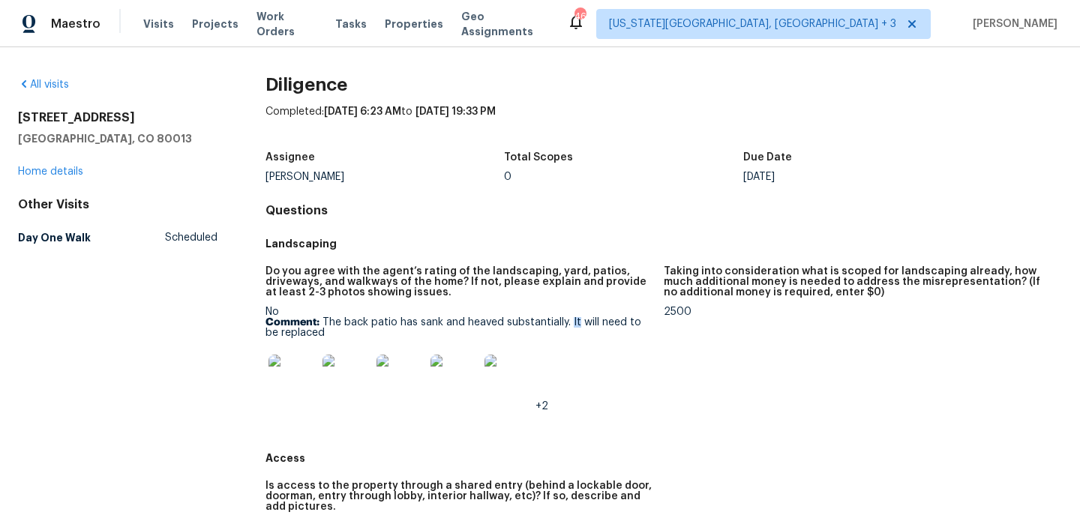
click at [570, 317] on p "Comment: The back patio has sank and heaved substantially. It will need to be r…" at bounding box center [458, 327] width 386 height 21
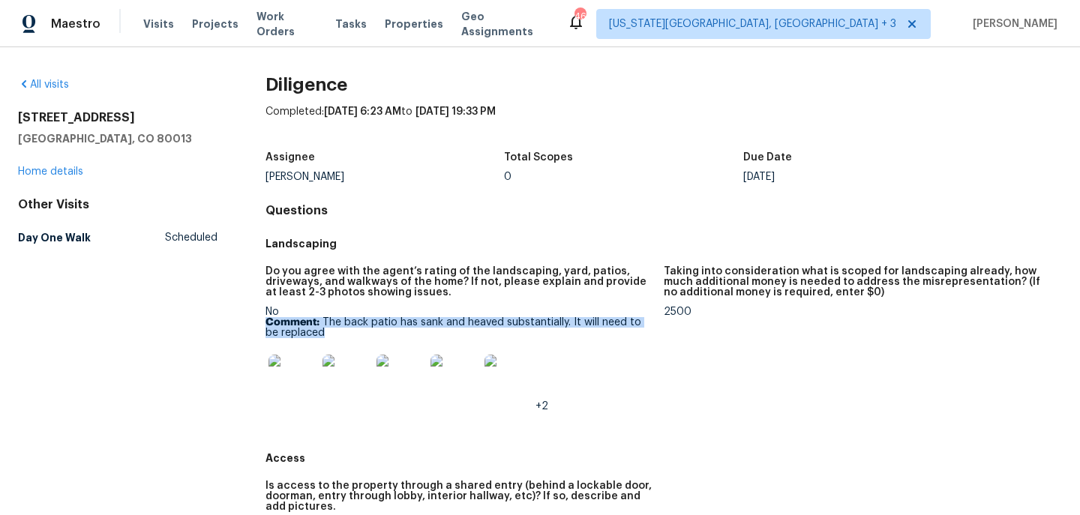
click at [570, 317] on p "Comment: The back patio has sank and heaved substantially. It will need to be r…" at bounding box center [458, 327] width 386 height 21
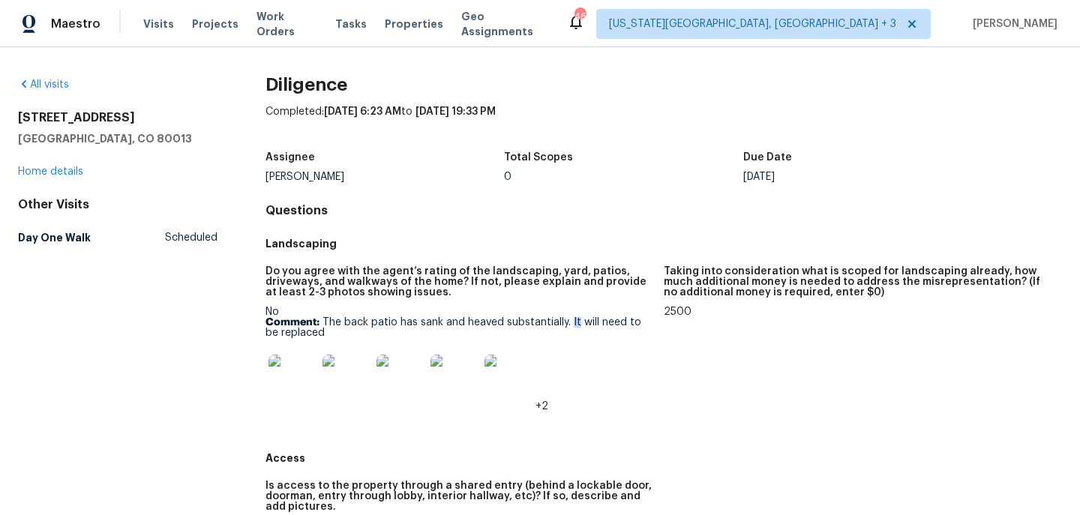
click at [570, 317] on p "Comment: The back patio has sank and heaved substantially. It will need to be r…" at bounding box center [458, 327] width 386 height 21
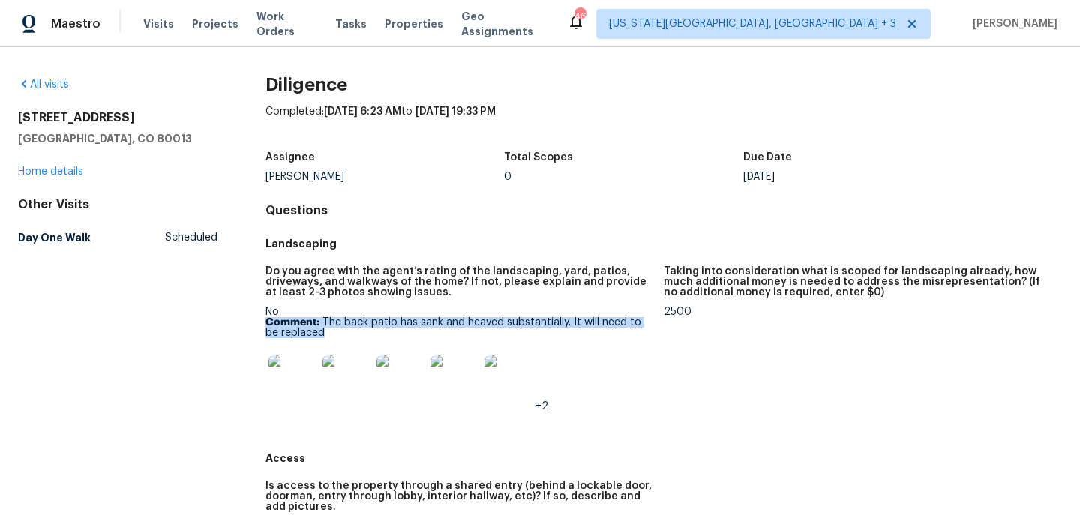
click at [570, 317] on p "Comment: The back patio has sank and heaved substantially. It will need to be r…" at bounding box center [458, 327] width 386 height 21
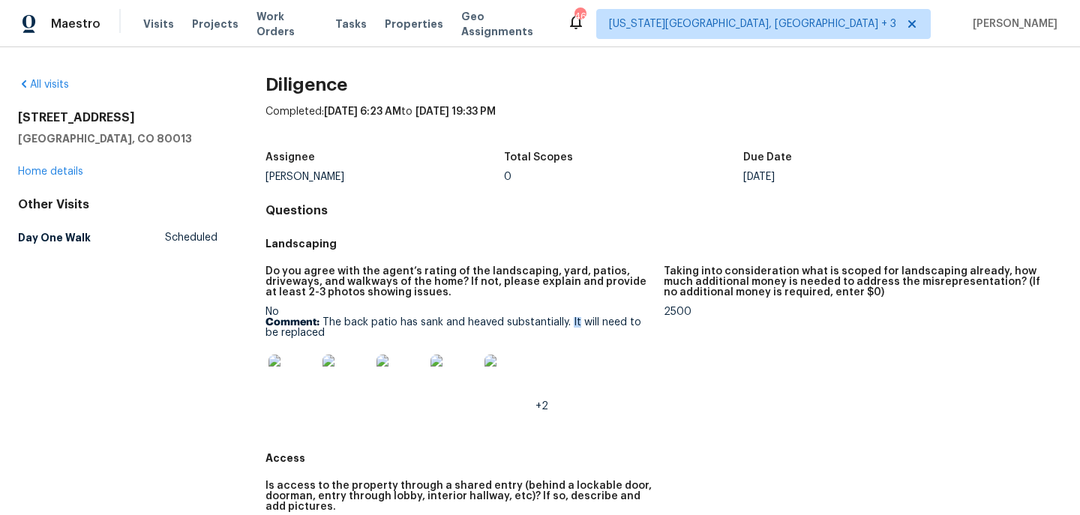
click at [570, 317] on p "Comment: The back patio has sank and heaved substantially. It will need to be r…" at bounding box center [458, 327] width 386 height 21
